Goal: Information Seeking & Learning: Learn about a topic

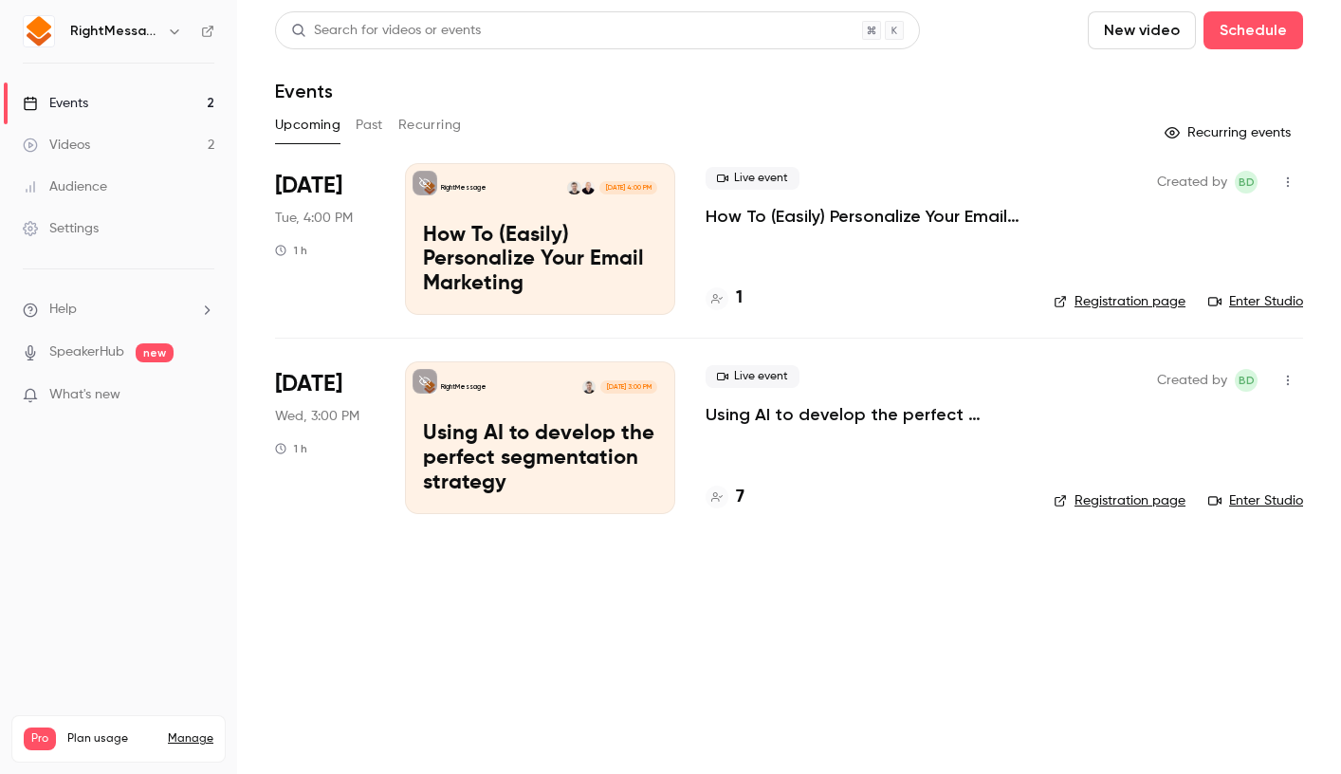
click at [664, 419] on p "Using AI to develop the perfect segmentation strategy" at bounding box center [864, 414] width 318 height 23
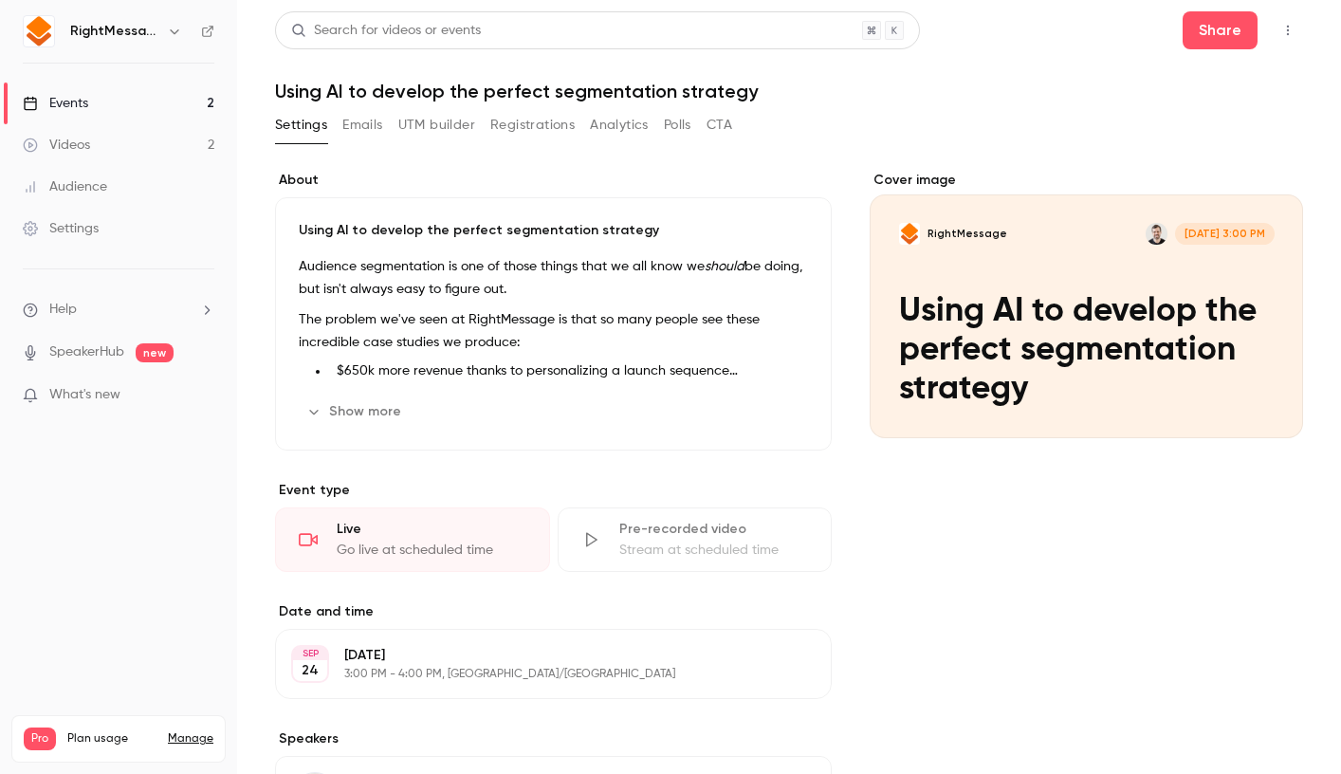
click at [538, 130] on button "Registrations" at bounding box center [532, 125] width 84 height 30
